Goal: Task Accomplishment & Management: Manage account settings

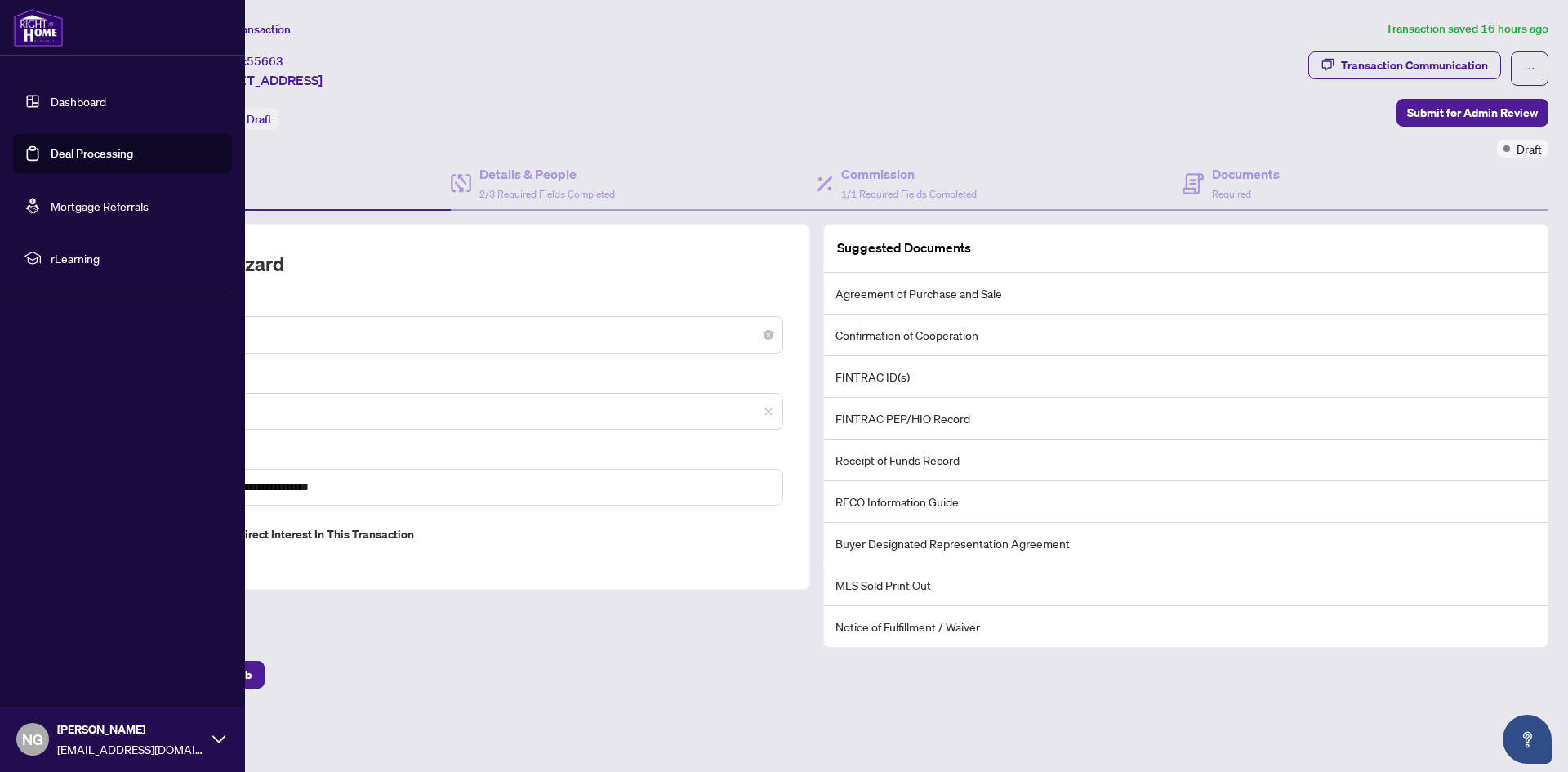
click at [30, 38] on img at bounding box center [38, 28] width 51 height 39
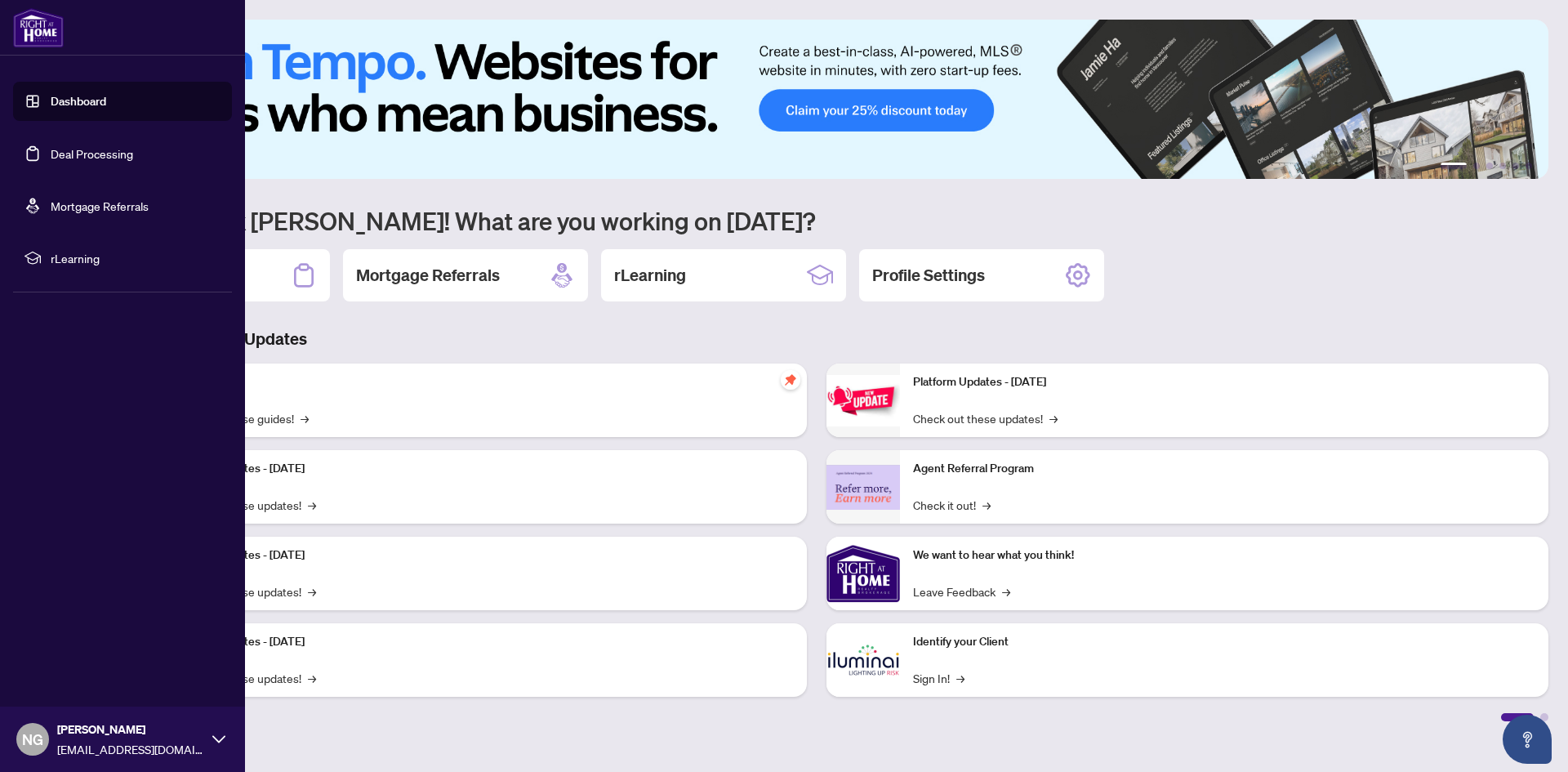
click at [94, 99] on link "Dashboard" at bounding box center [78, 101] width 55 height 15
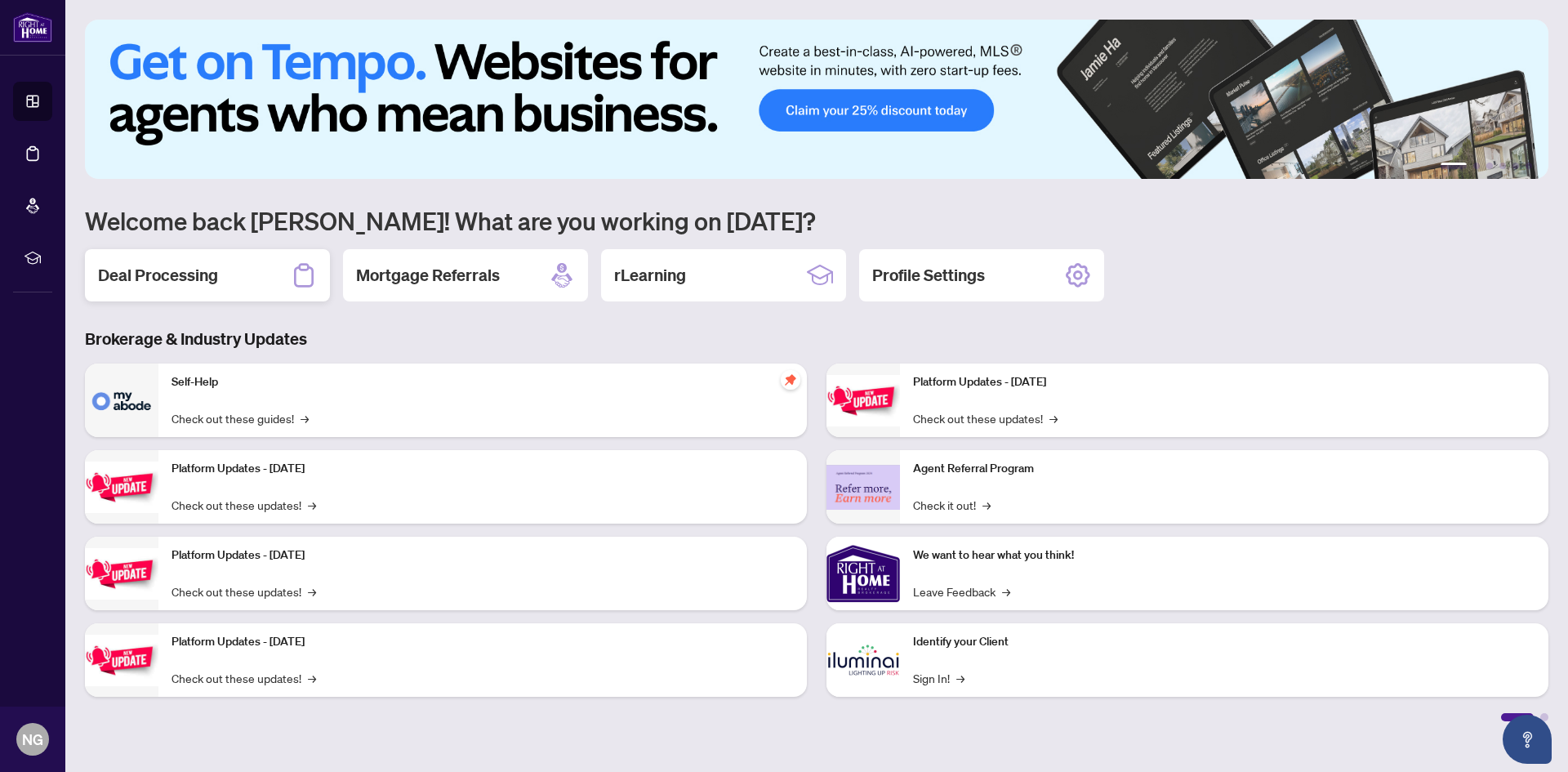
click at [261, 262] on div "Deal Processing" at bounding box center [207, 276] width 245 height 53
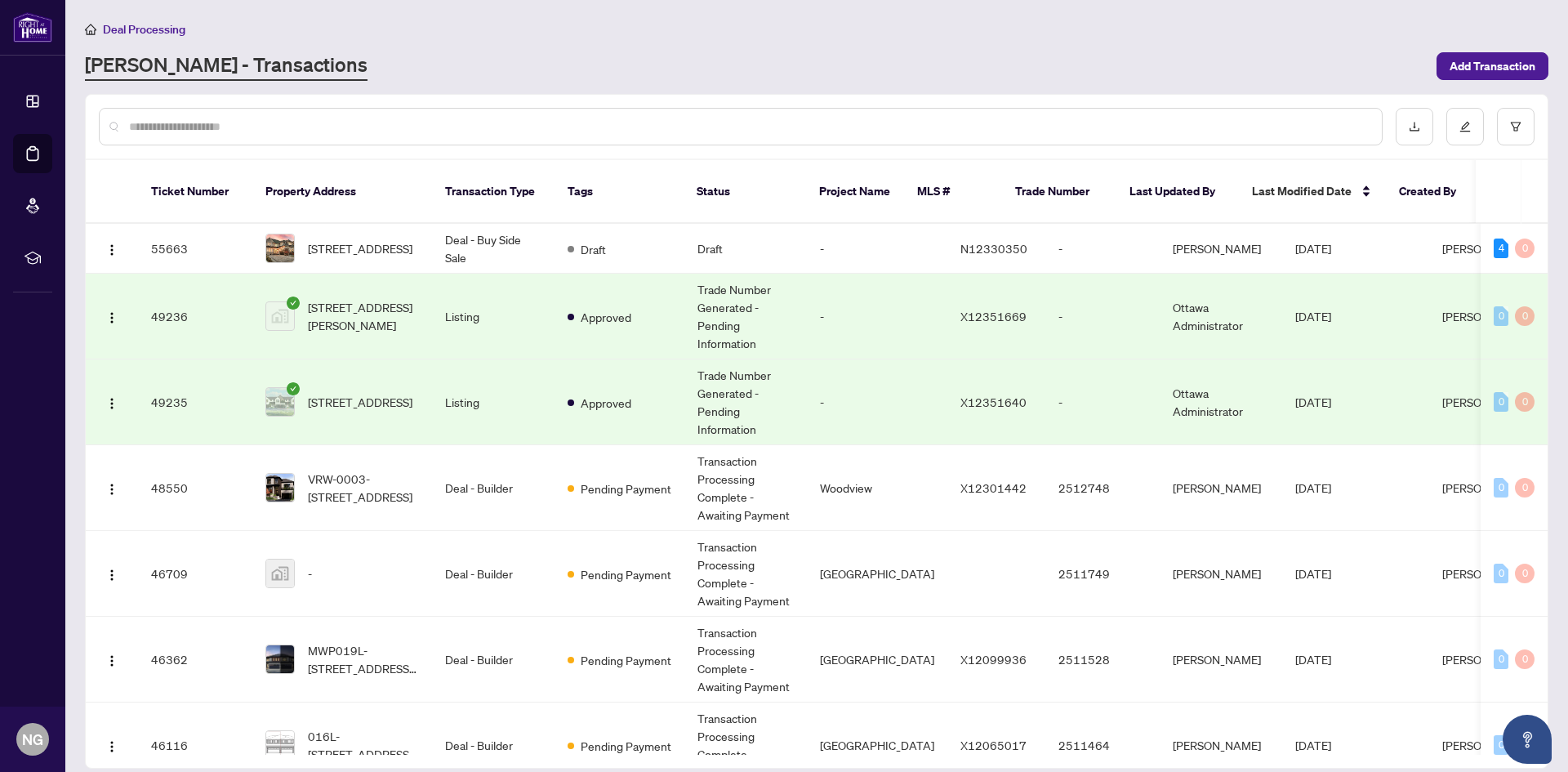
click at [445, 281] on td "Listing" at bounding box center [493, 316] width 123 height 85
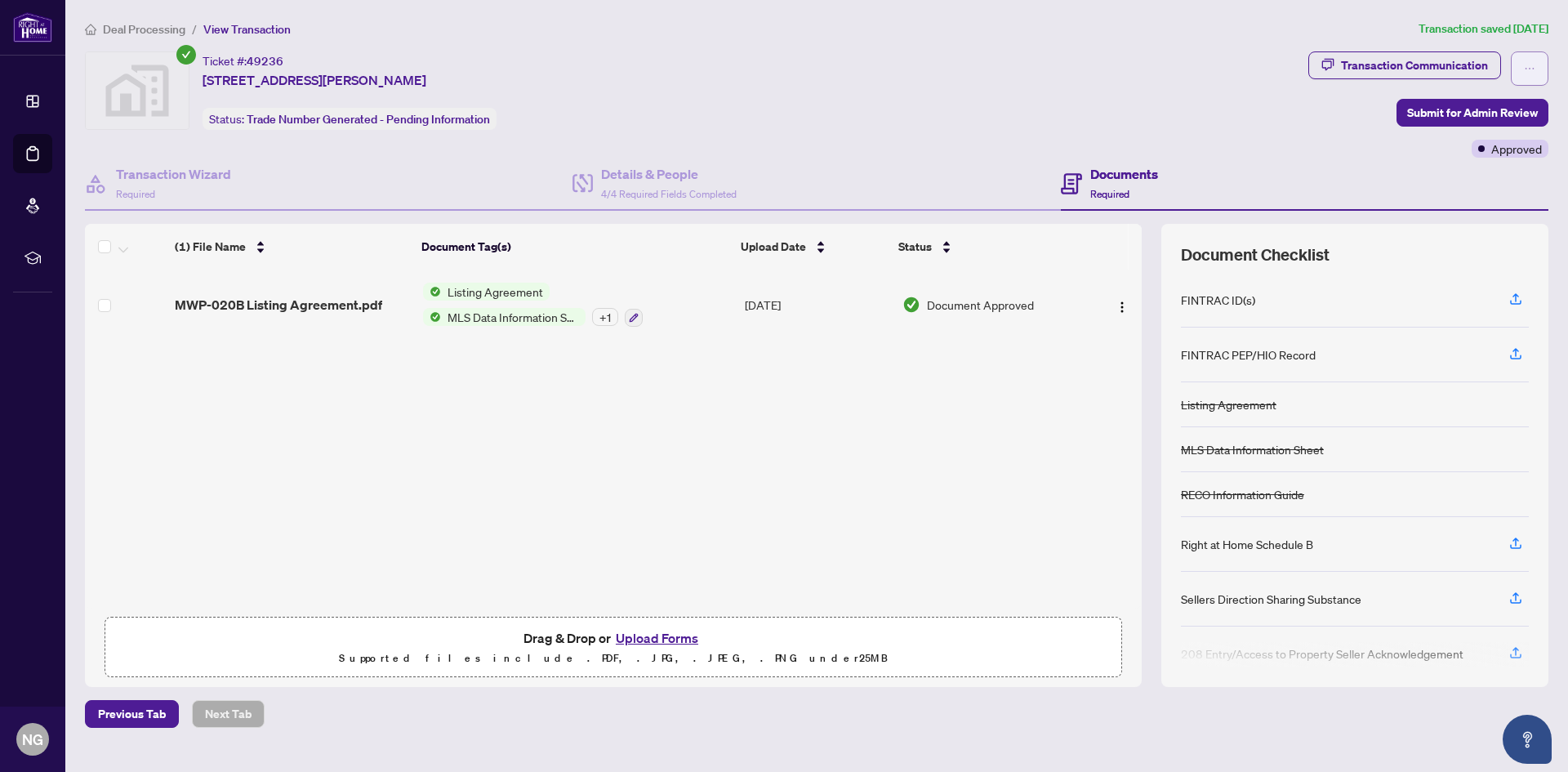
click at [1519, 74] on button "button" at bounding box center [1530, 68] width 38 height 35
click at [1354, 114] on div "Transaction Communication Submit for Admin Review Approved" at bounding box center [1428, 104] width 240 height 106
click at [1518, 67] on button "button" at bounding box center [1530, 68] width 38 height 35
click at [673, 643] on button "Upload Forms" at bounding box center [656, 638] width 92 height 22
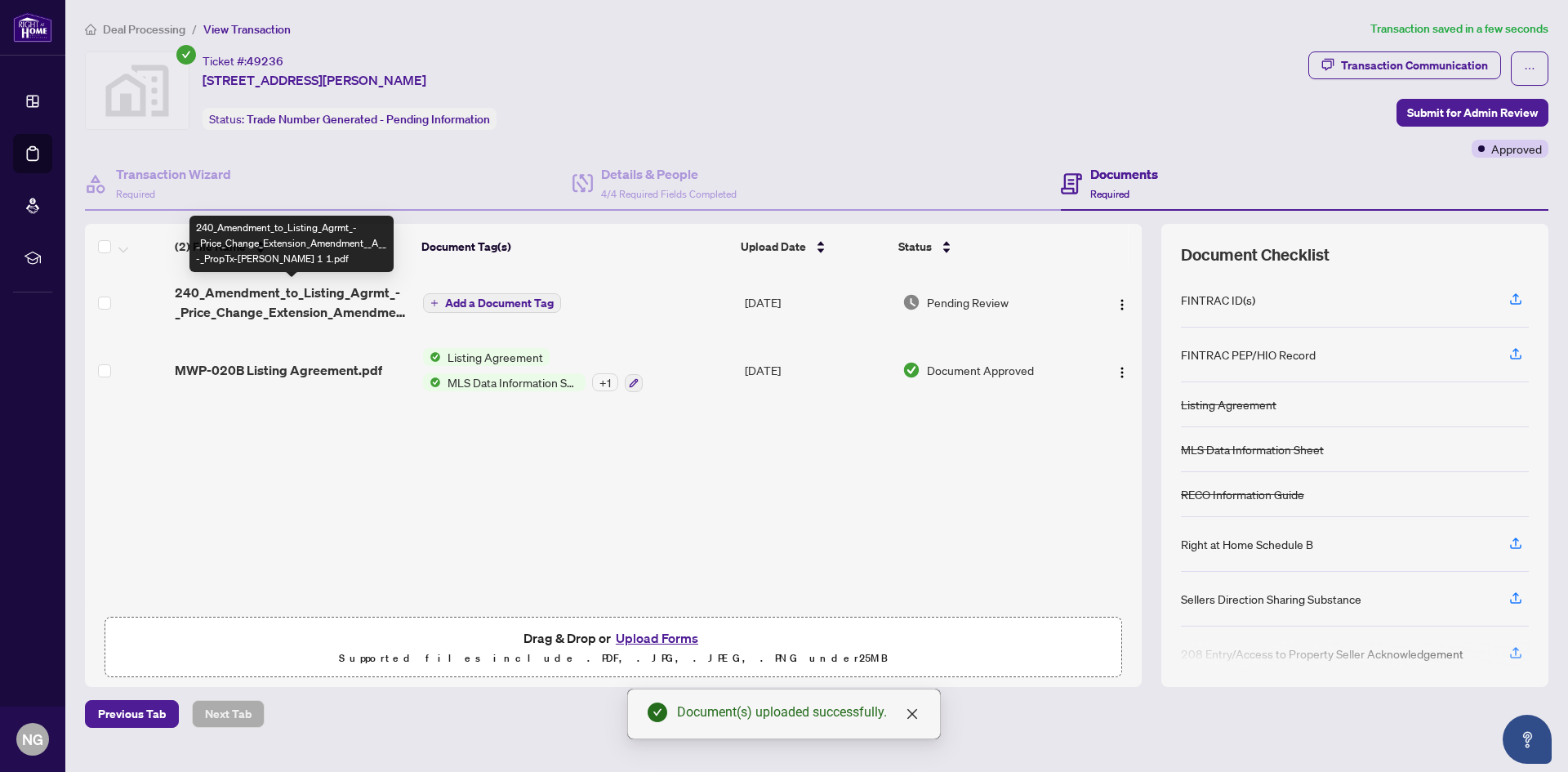
click at [359, 297] on span "240_Amendment_to_Listing_Agrmt_-_Price_Change_Extension_Amendment__A__-_PropTx-…" at bounding box center [292, 302] width 235 height 39
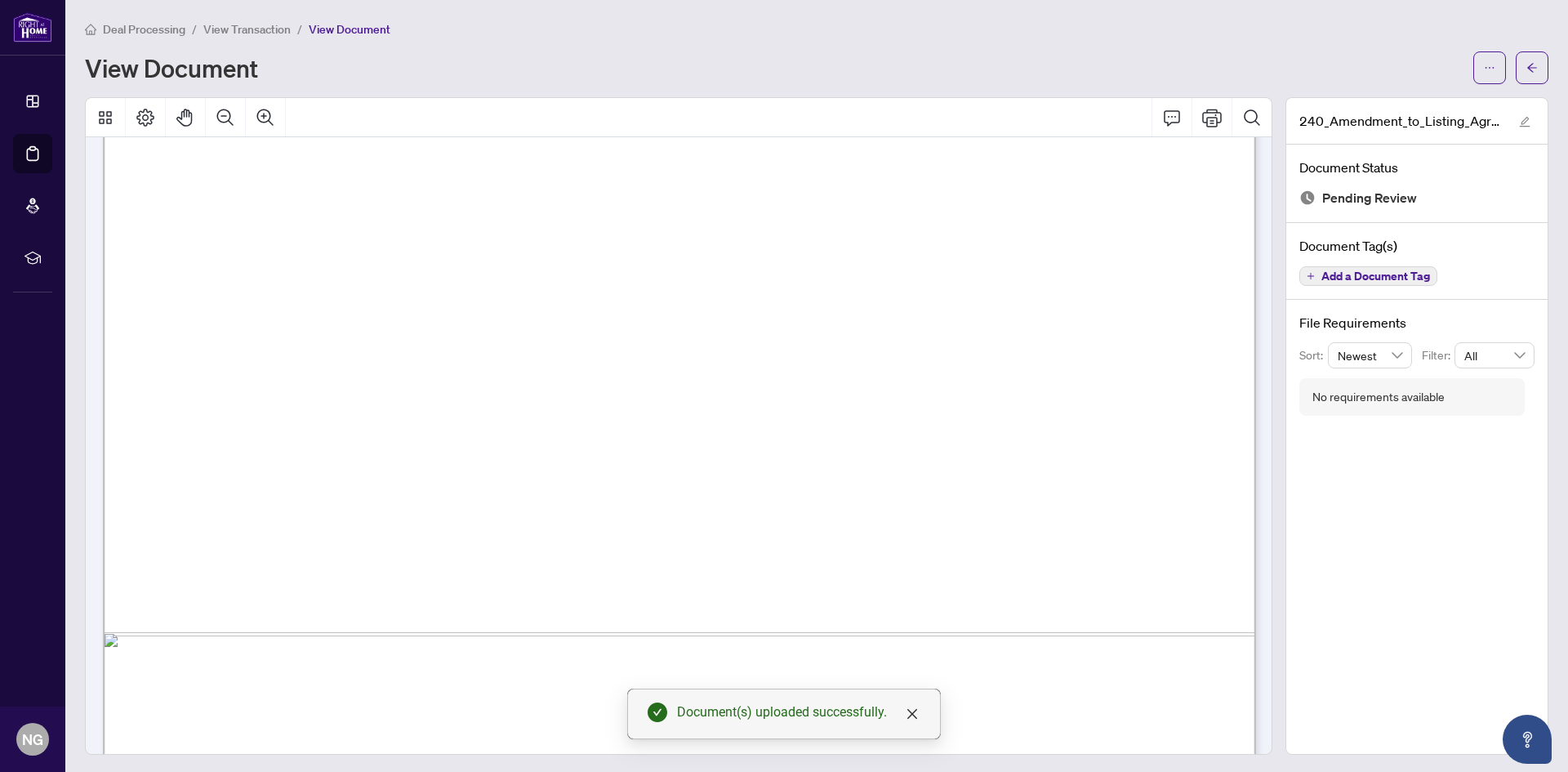
scroll to position [908, 0]
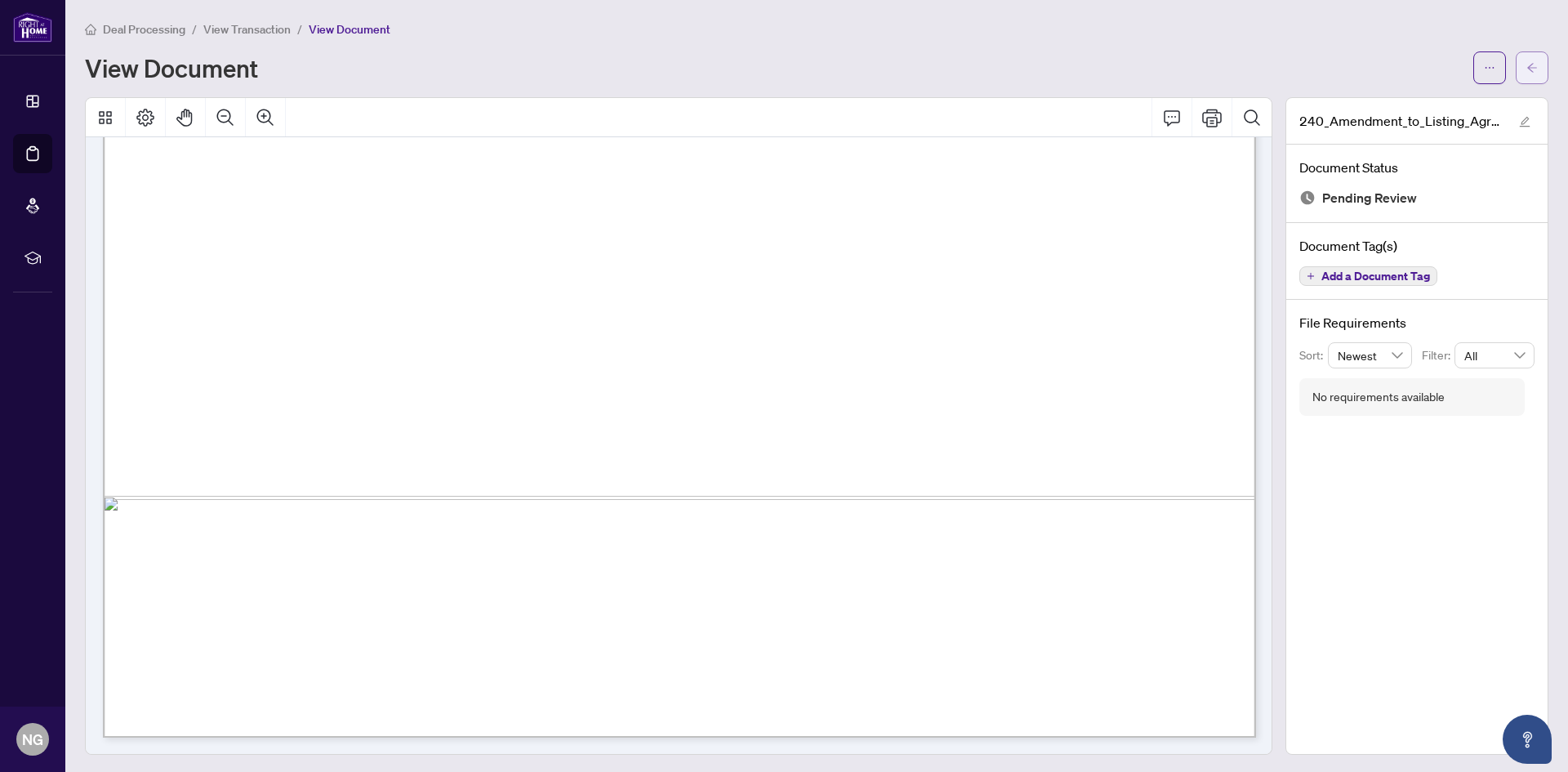
click at [1536, 76] on span "button" at bounding box center [1531, 68] width 11 height 26
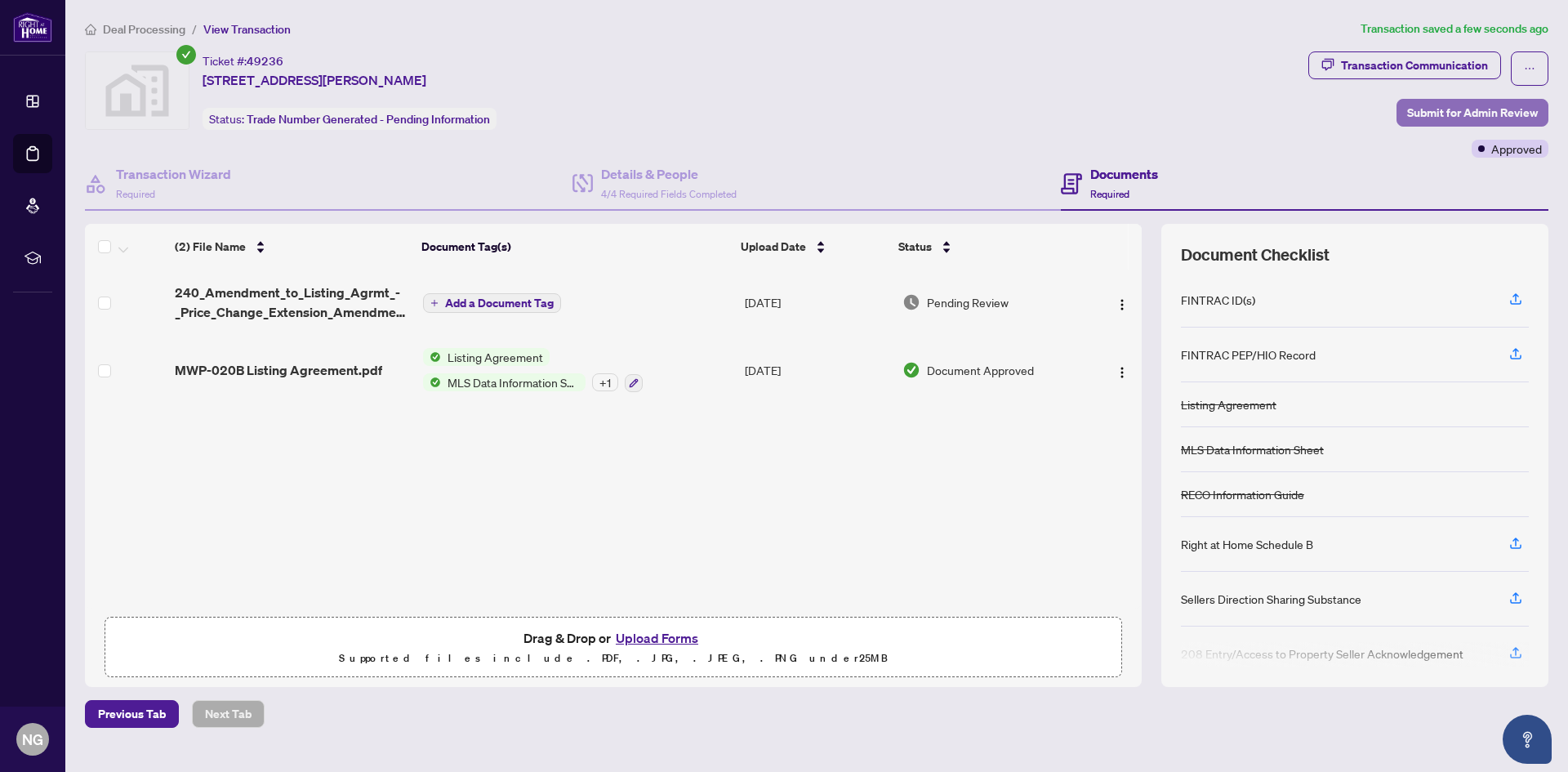
click at [1500, 103] on span "Submit for Admin Review" at bounding box center [1471, 113] width 130 height 26
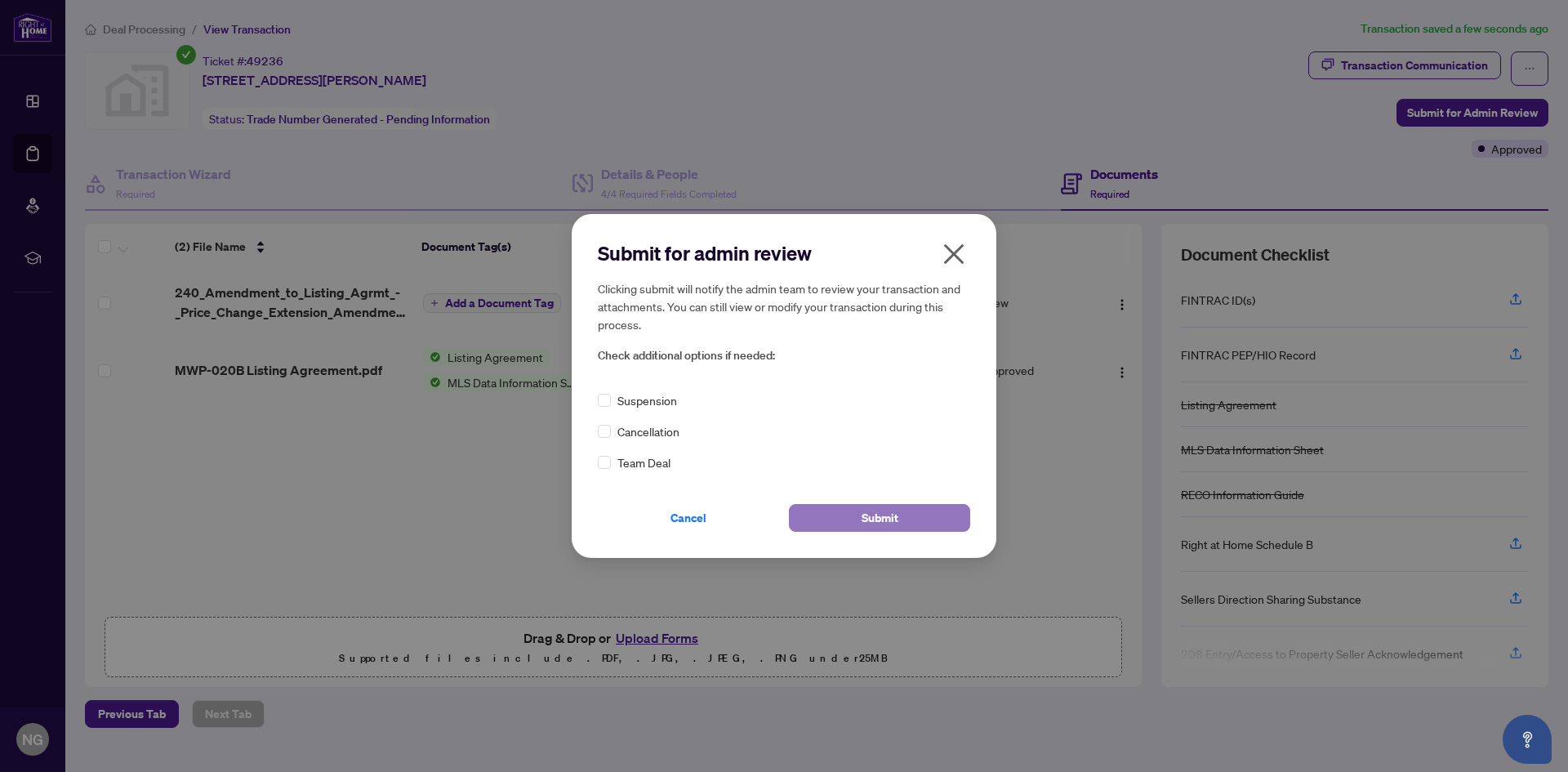
click at [923, 526] on button "Submit" at bounding box center [879, 518] width 181 height 28
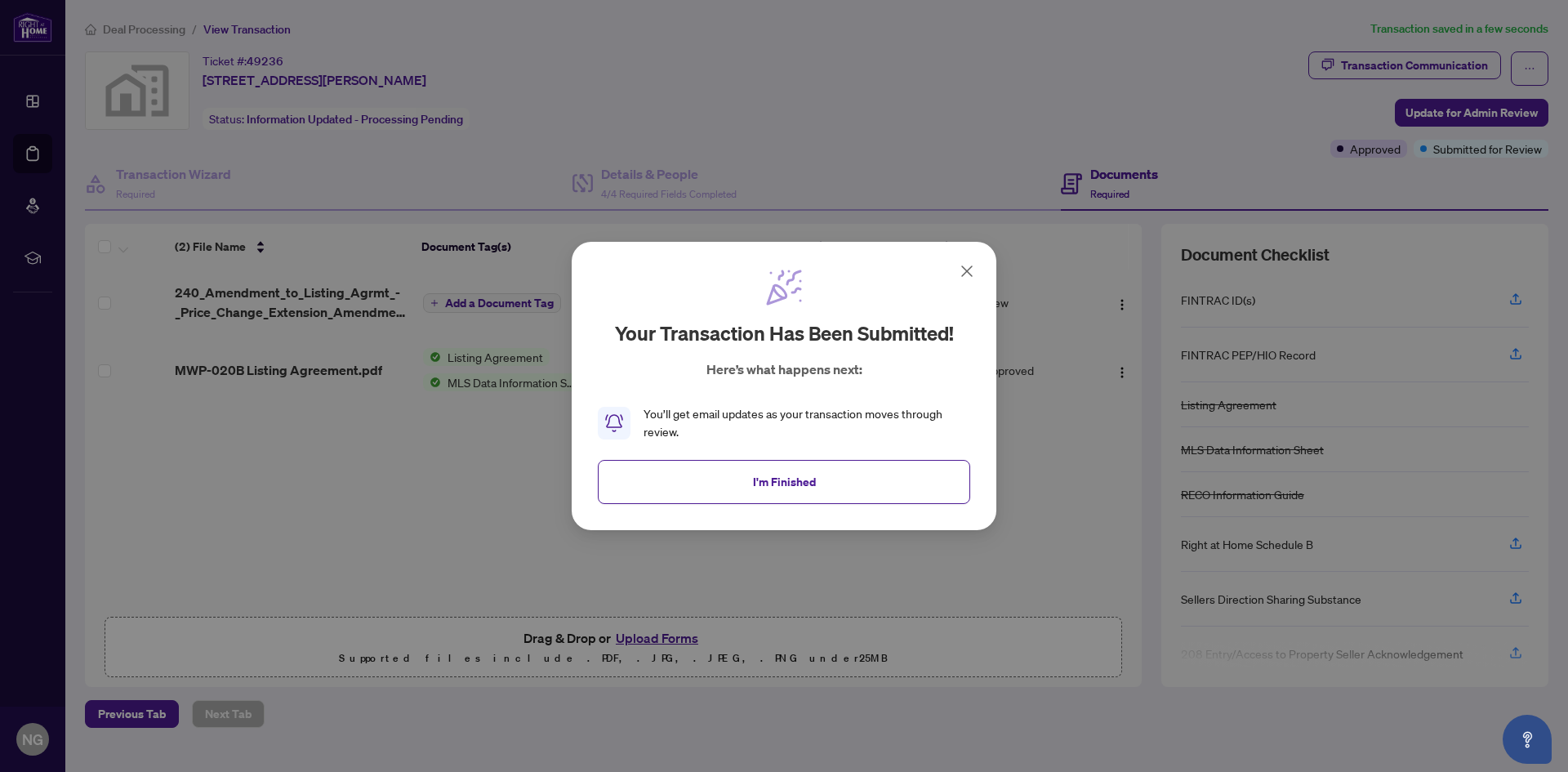
click at [970, 266] on icon at bounding box center [967, 271] width 9 height 9
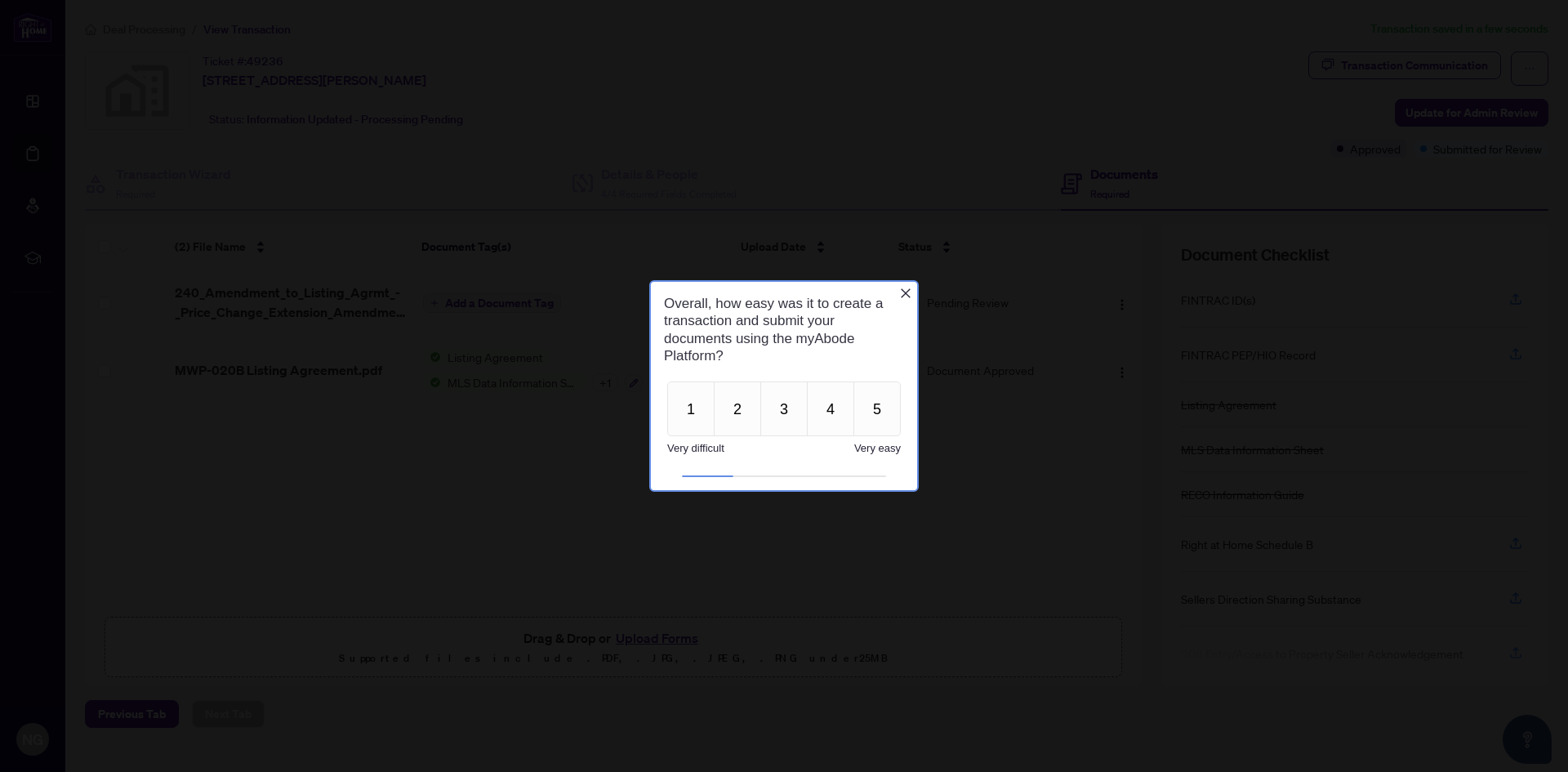
click at [123, 35] on div at bounding box center [784, 386] width 1568 height 772
click at [904, 295] on icon "Close button" at bounding box center [905, 293] width 9 height 9
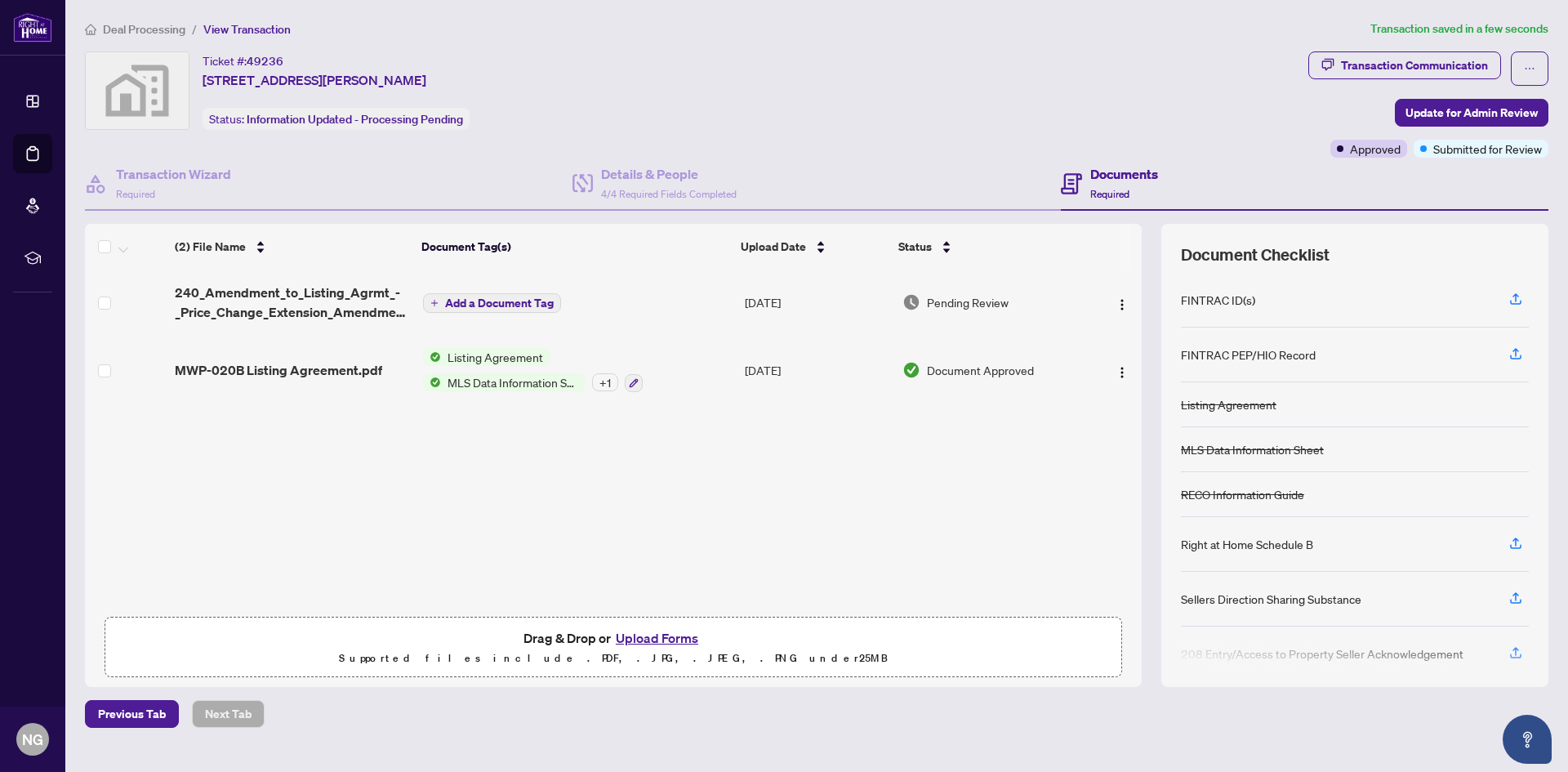
click at [129, 32] on span "Deal Processing" at bounding box center [144, 30] width 83 height 15
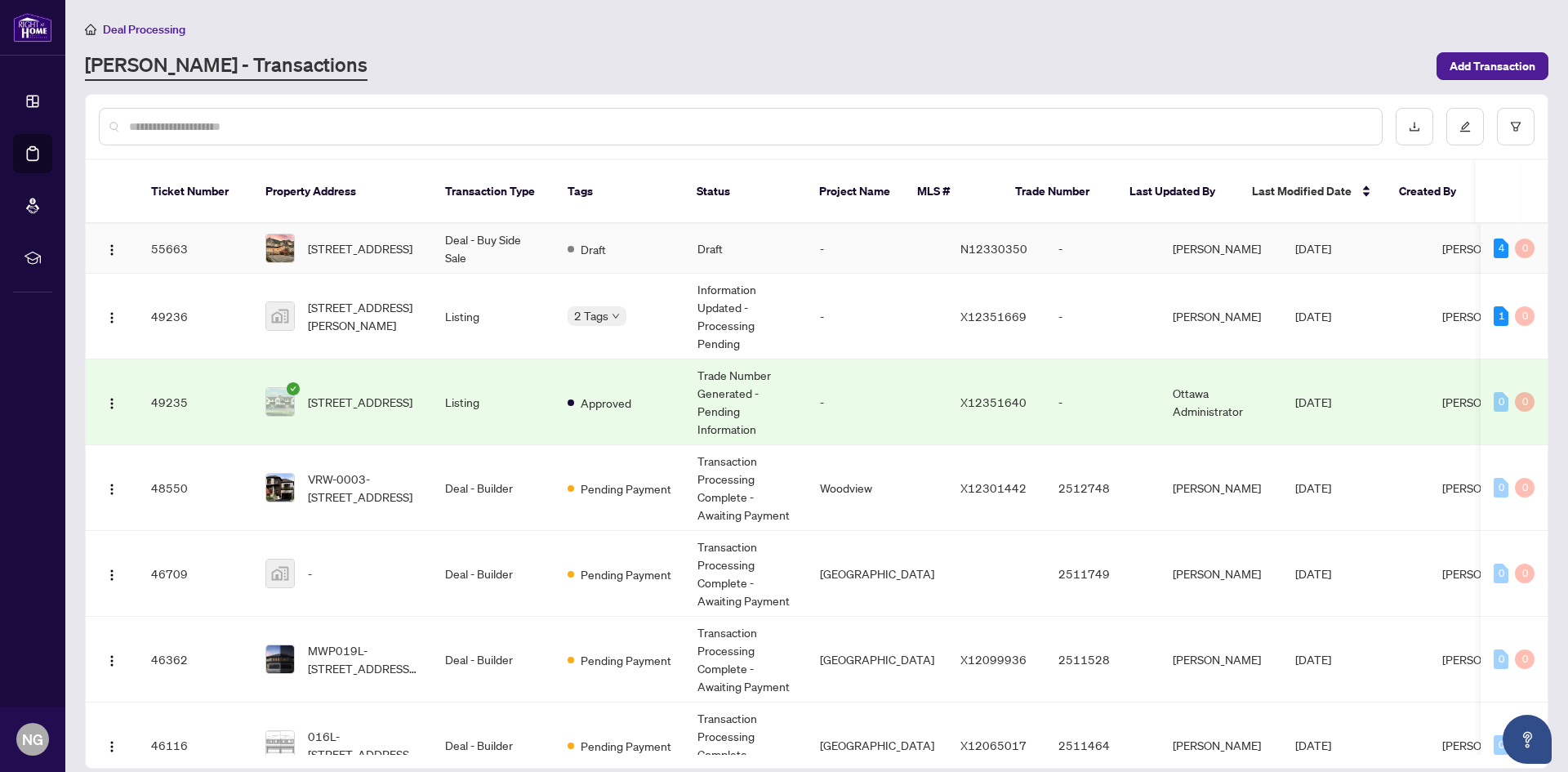
click at [204, 236] on td "55663" at bounding box center [195, 249] width 114 height 50
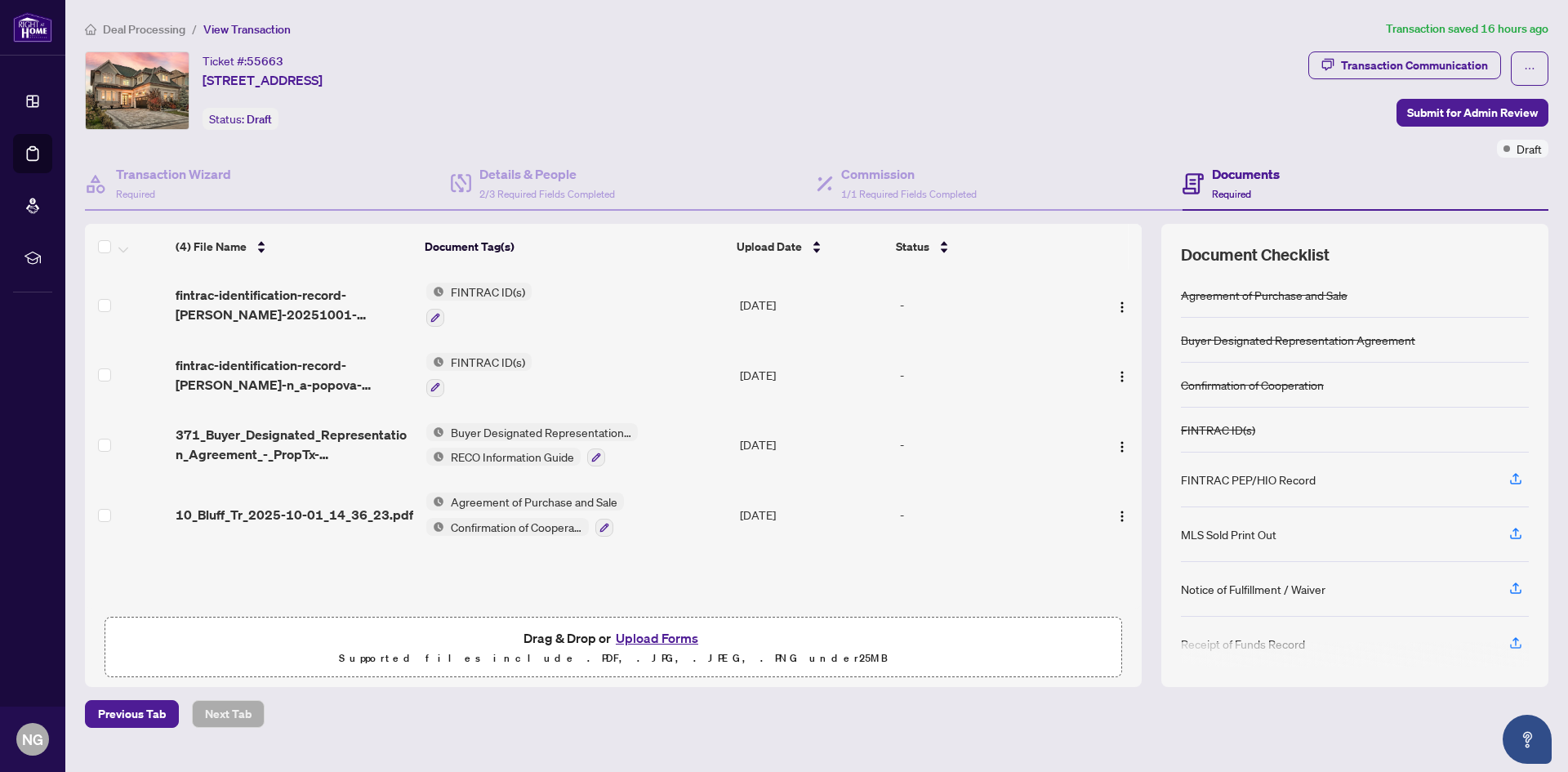
scroll to position [54, 0]
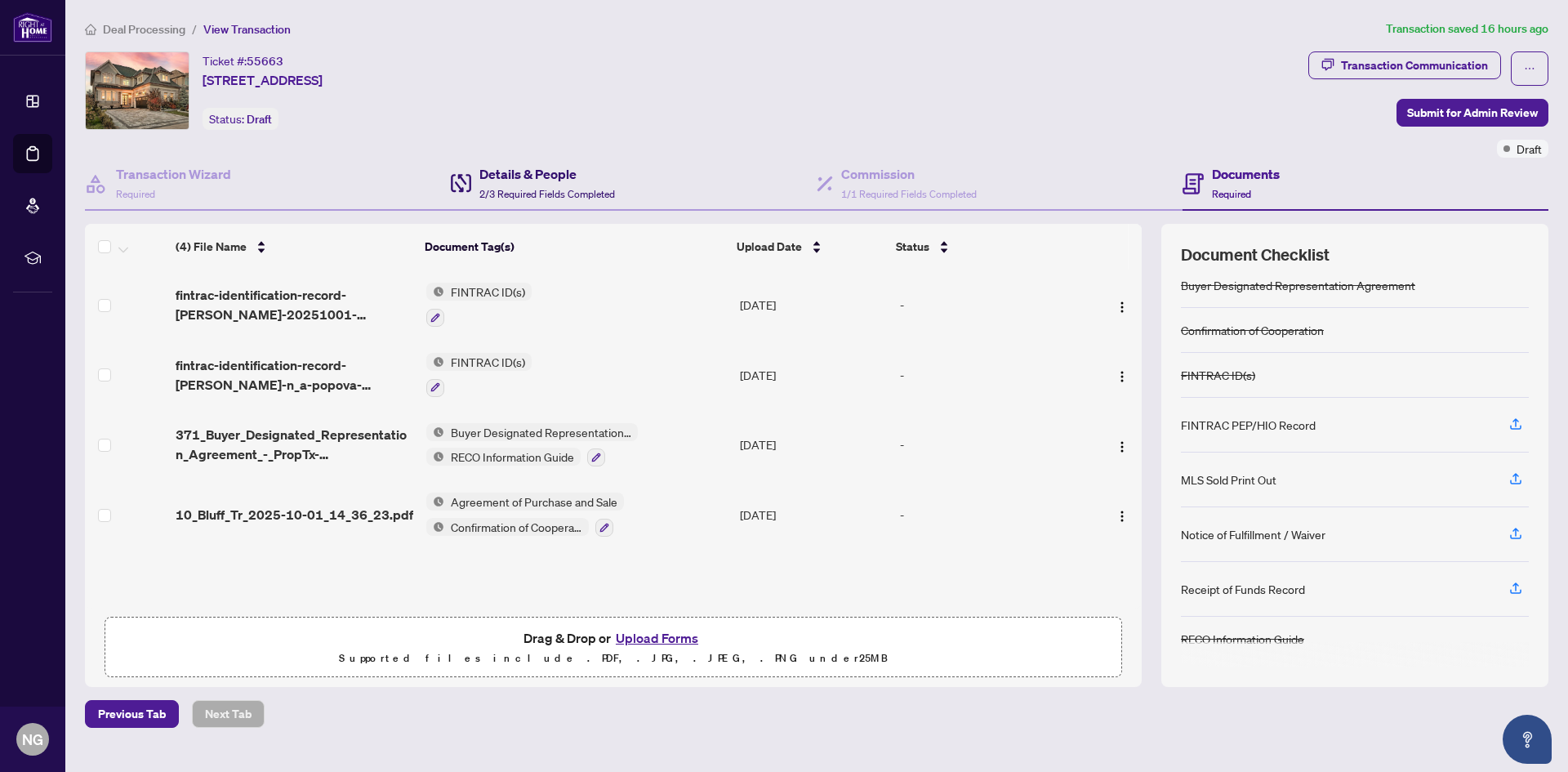
click at [495, 175] on h4 "Details & People" at bounding box center [547, 174] width 136 height 20
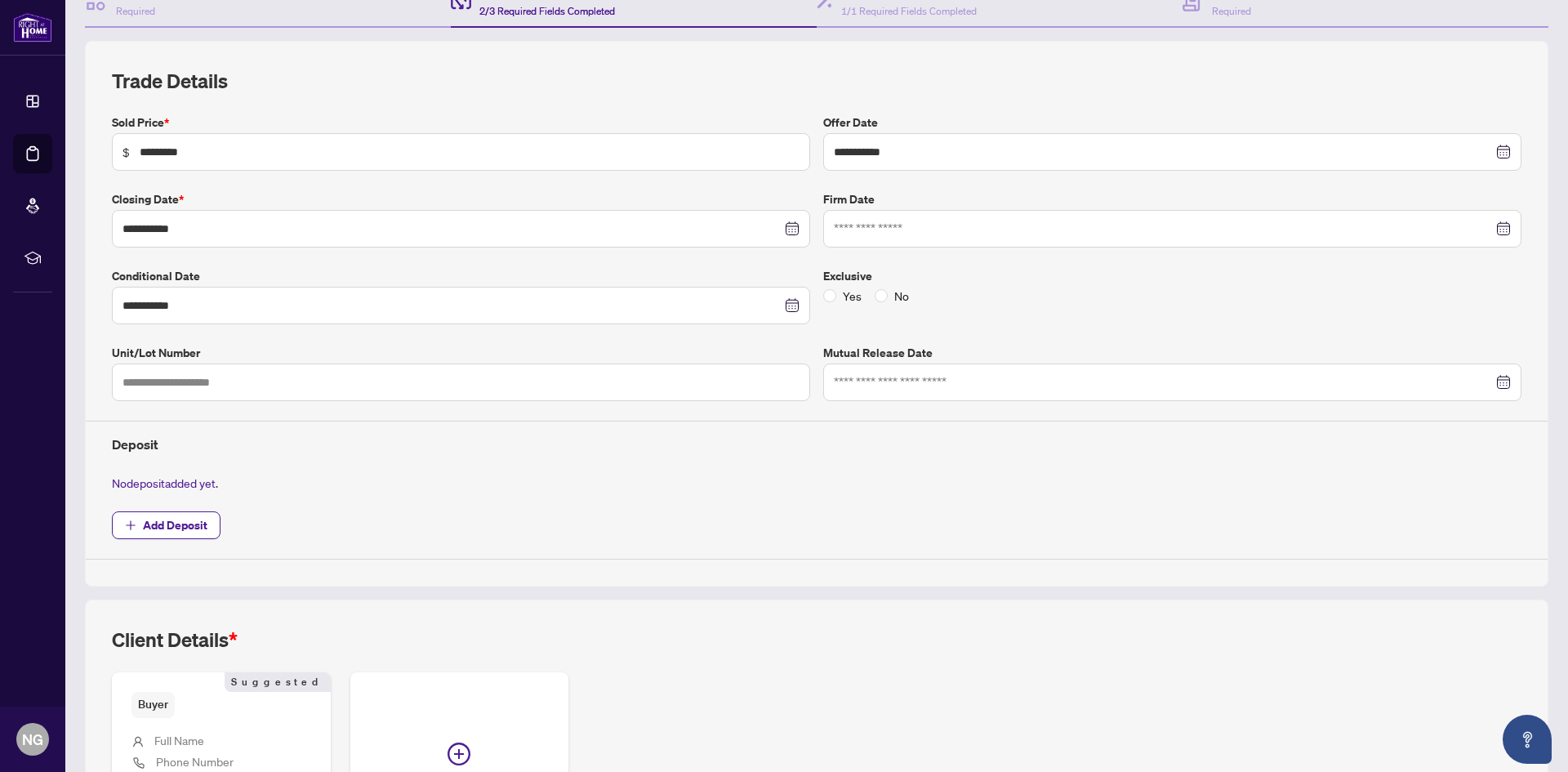
scroll to position [372, 0]
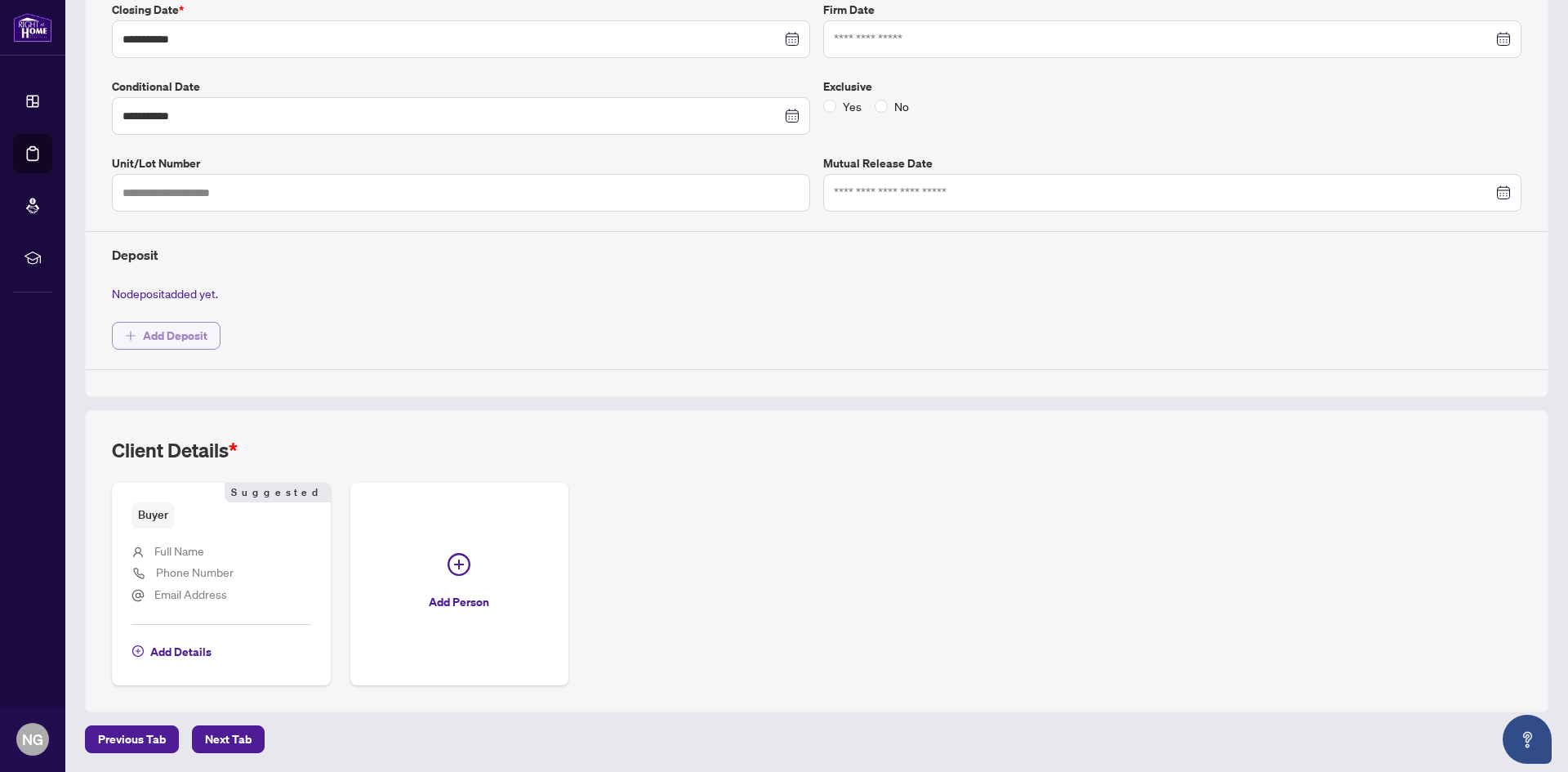
click at [197, 341] on span "Add Deposit" at bounding box center [174, 336] width 65 height 26
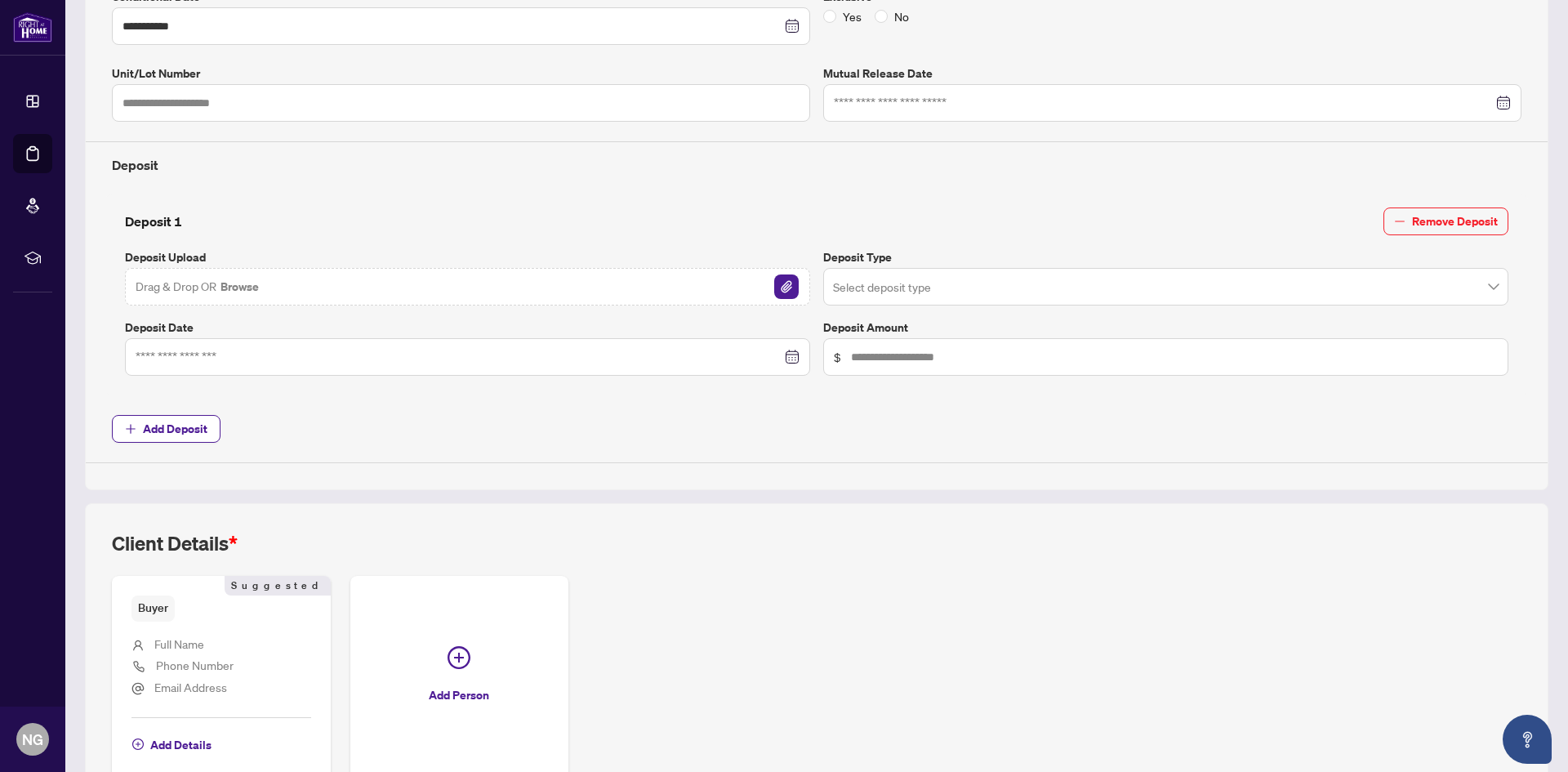
scroll to position [464, 0]
click at [787, 283] on img "button" at bounding box center [786, 284] width 24 height 24
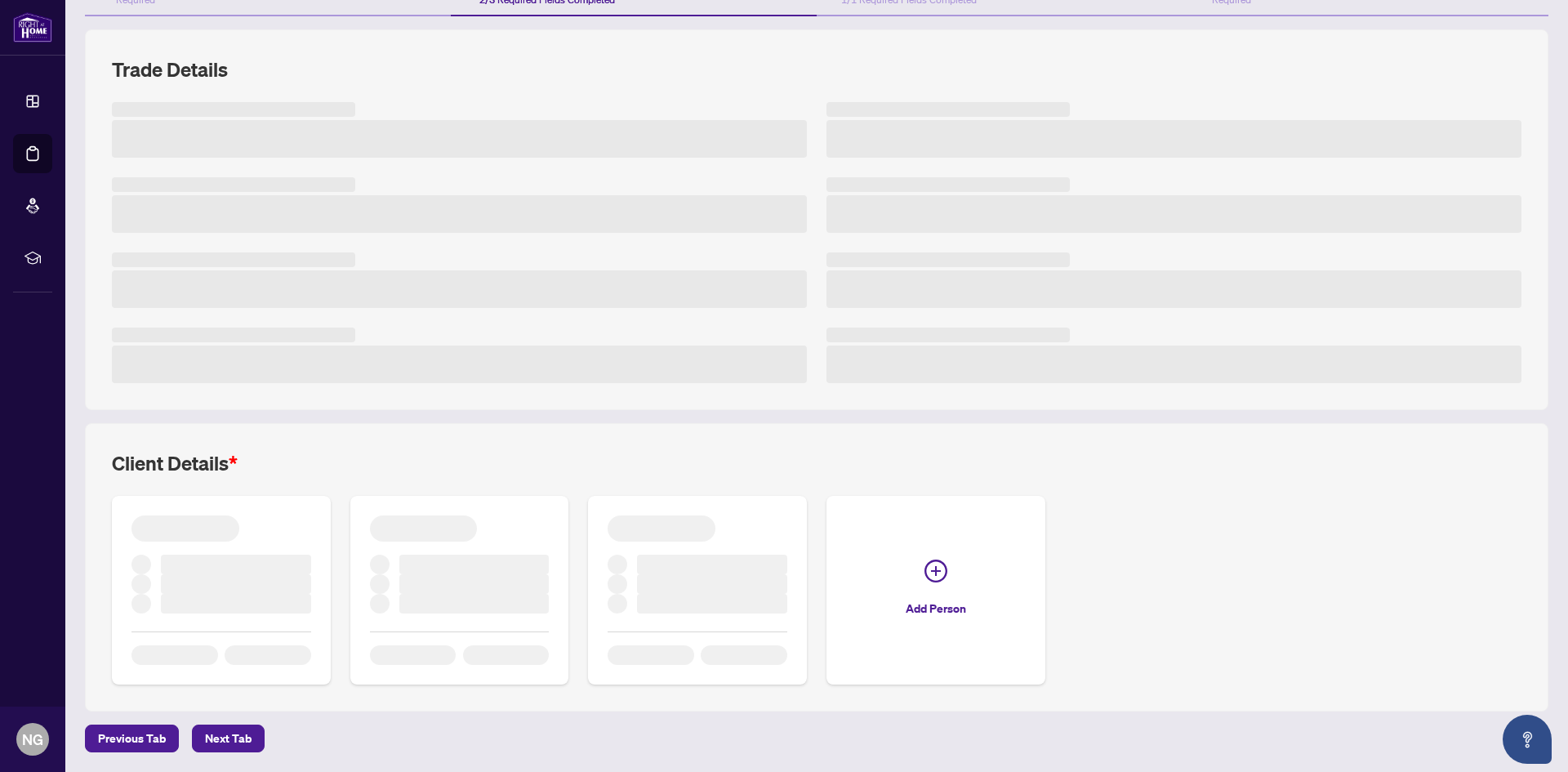
scroll to position [193, 0]
